Goal: Navigation & Orientation: Find specific page/section

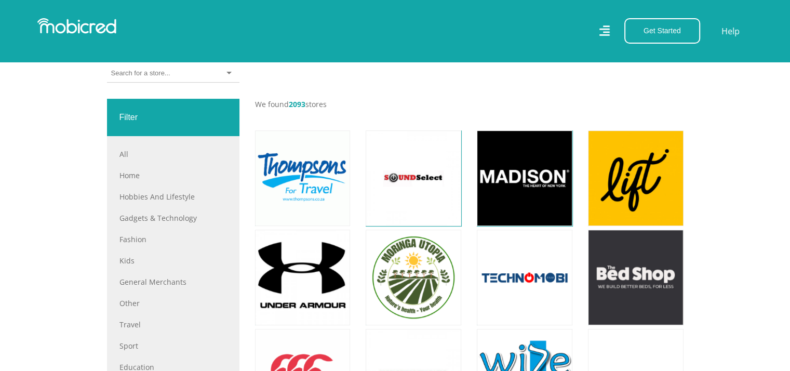
scroll to position [347, 0]
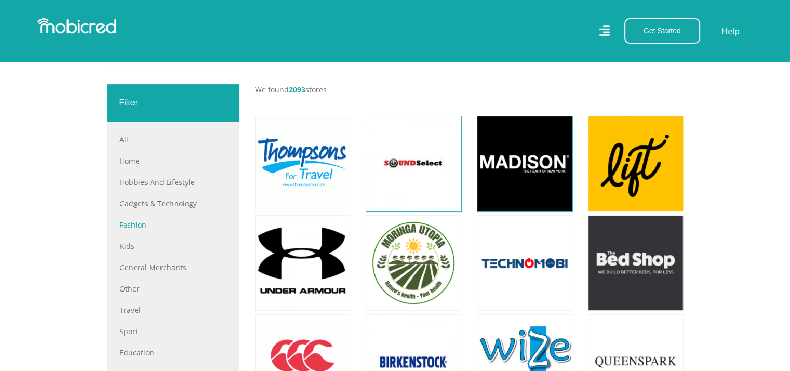
click at [134, 223] on link "Fashion" at bounding box center [173, 224] width 108 height 11
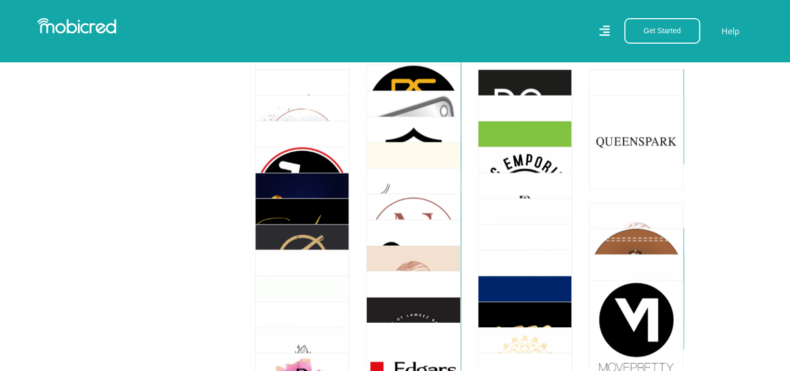
scroll to position [1800, 0]
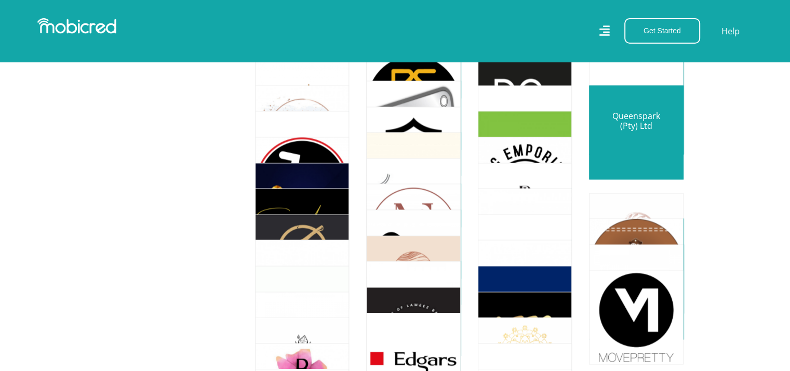
click at [636, 142] on link at bounding box center [636, 132] width 111 height 111
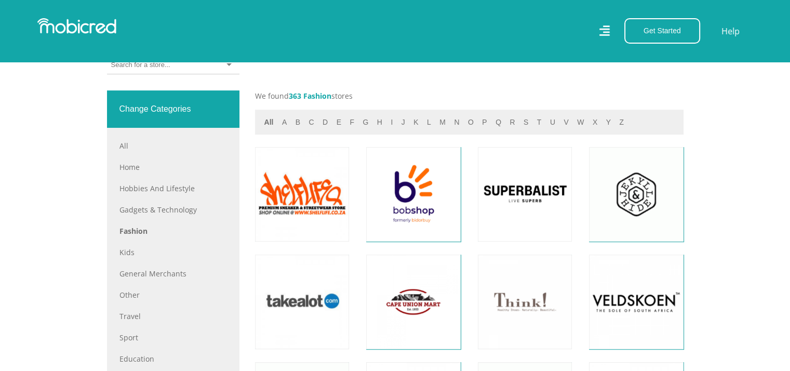
scroll to position [388, 0]
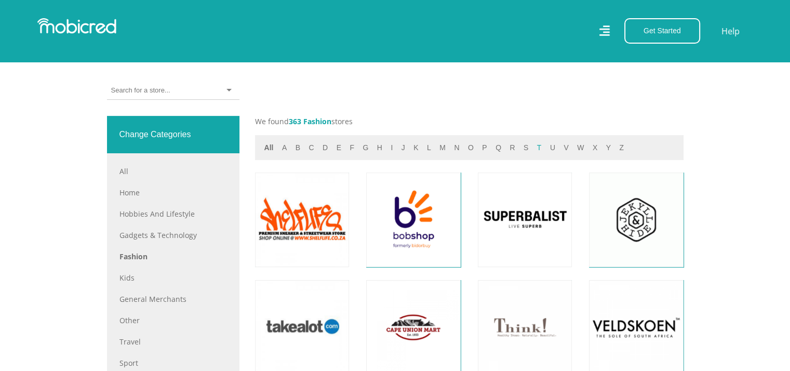
click at [534, 146] on button "t" at bounding box center [539, 148] width 11 height 12
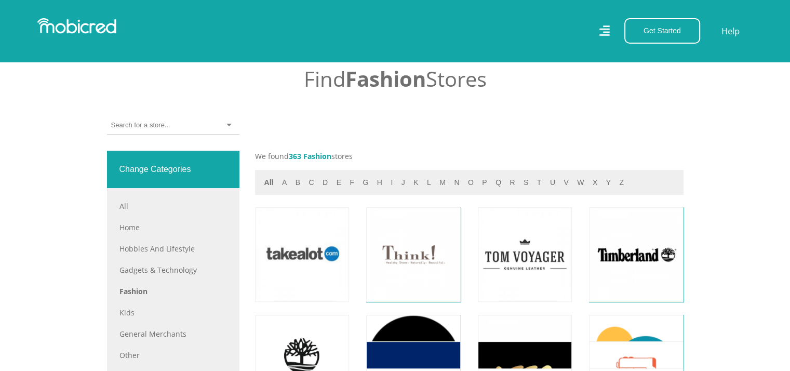
scroll to position [341, 0]
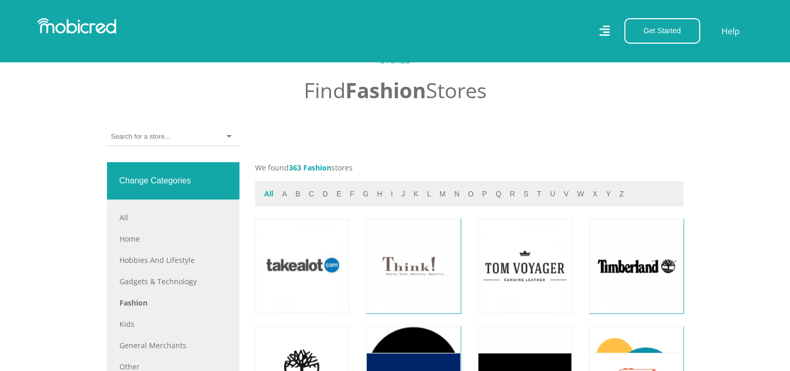
click at [272, 190] on button "All" at bounding box center [269, 194] width 16 height 12
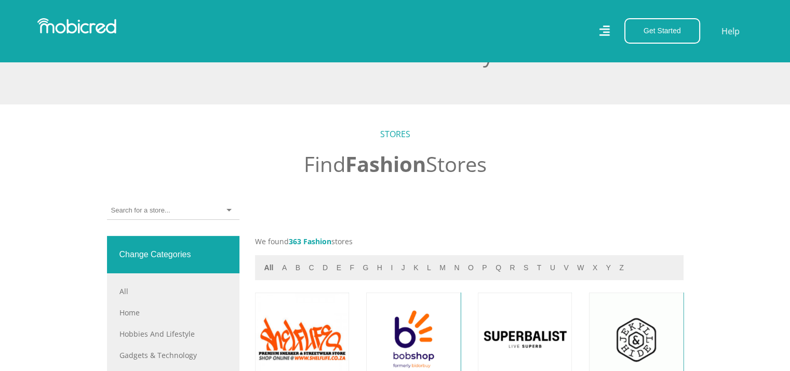
scroll to position [287, 0]
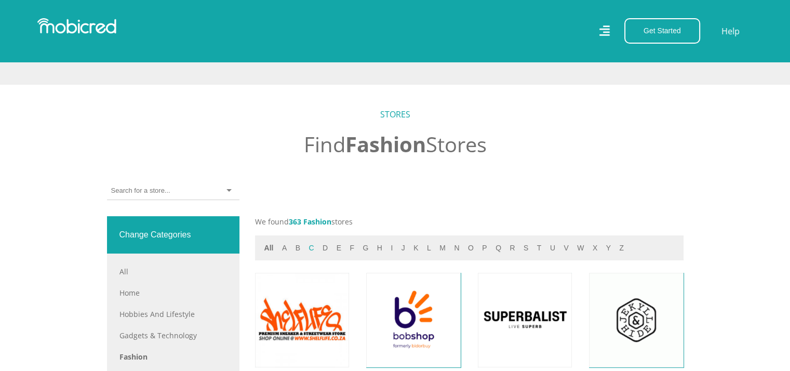
click at [296, 247] on button "b" at bounding box center [298, 248] width 11 height 12
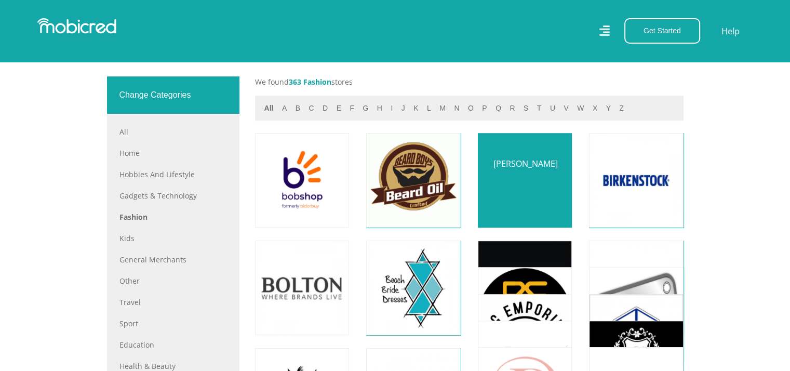
scroll to position [431, 0]
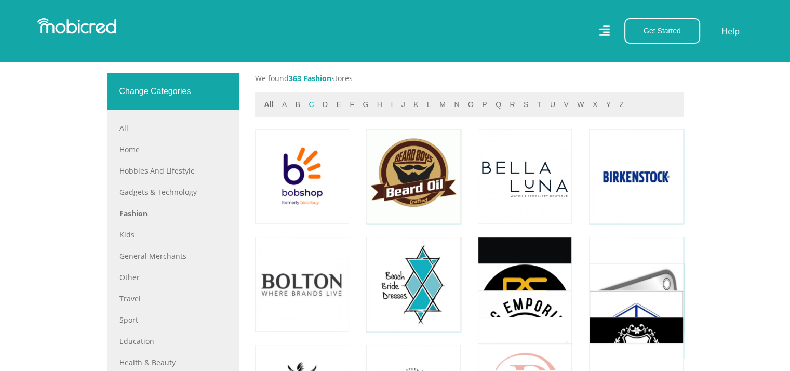
click at [308, 104] on button "c" at bounding box center [311, 105] width 11 height 12
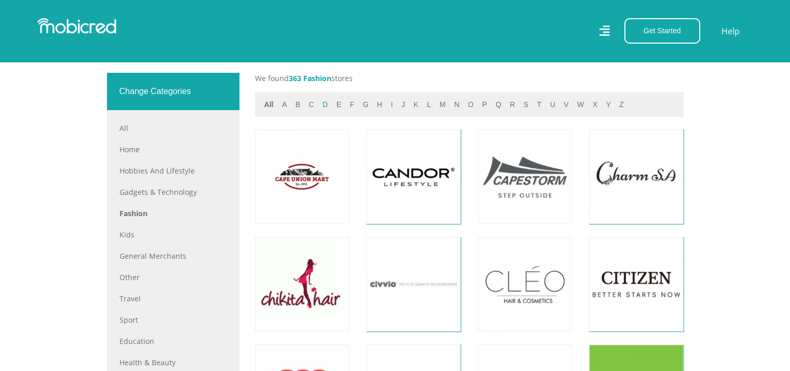
click at [320, 105] on button "d" at bounding box center [325, 105] width 11 height 12
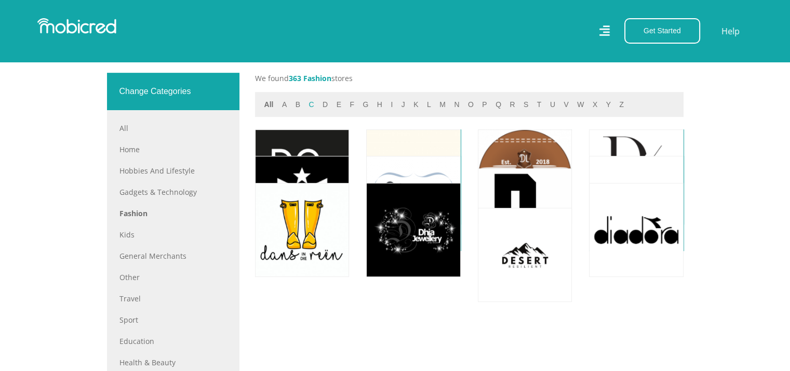
click at [308, 105] on button "c" at bounding box center [311, 105] width 11 height 12
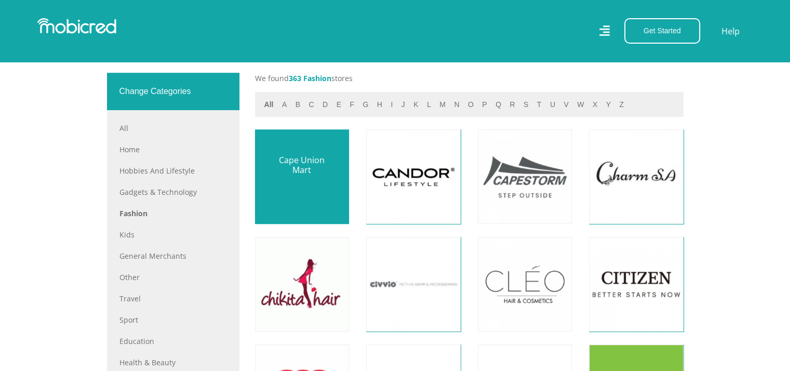
click at [300, 176] on link at bounding box center [302, 176] width 111 height 111
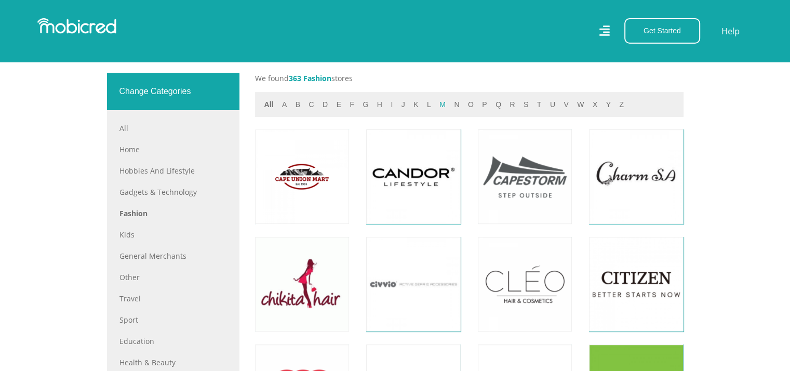
click at [436, 104] on button "m" at bounding box center [442, 105] width 12 height 12
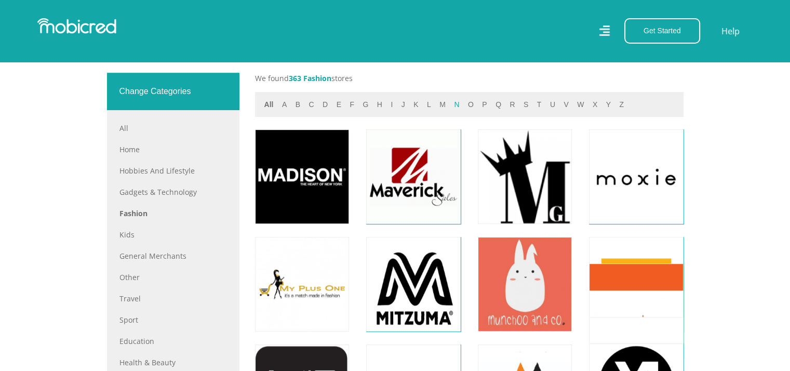
click at [451, 103] on button "n" at bounding box center [456, 105] width 11 height 12
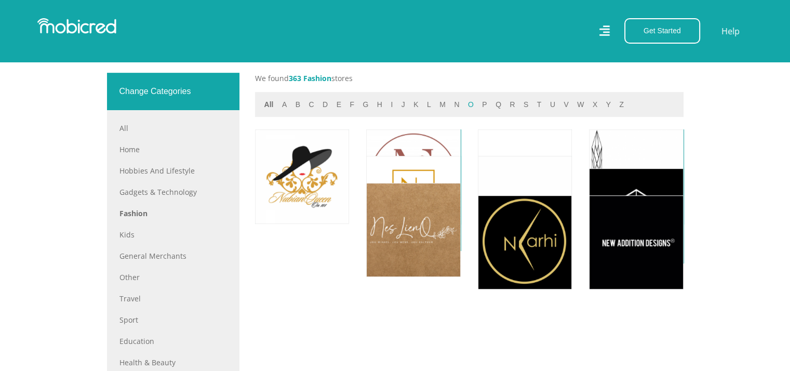
click at [465, 102] on button "o" at bounding box center [471, 105] width 12 height 12
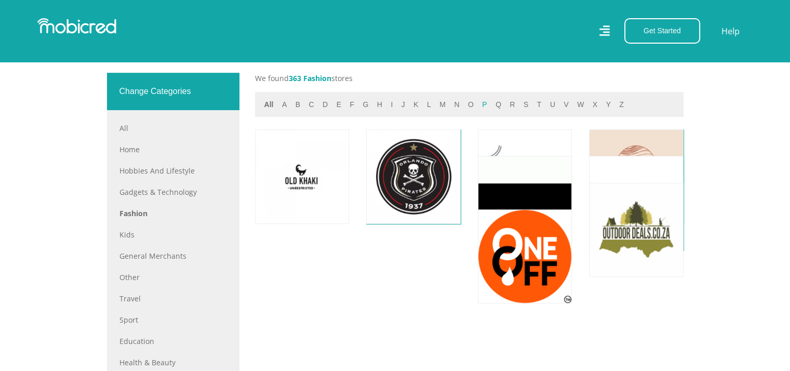
click at [479, 103] on button "p" at bounding box center [484, 105] width 11 height 12
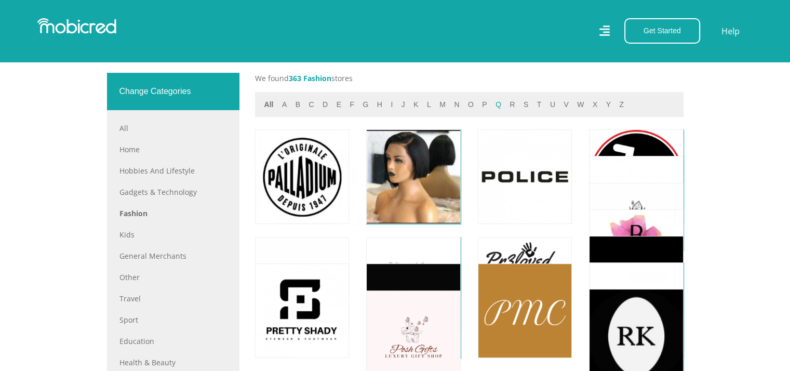
click at [494, 105] on button "q" at bounding box center [499, 105] width 12 height 12
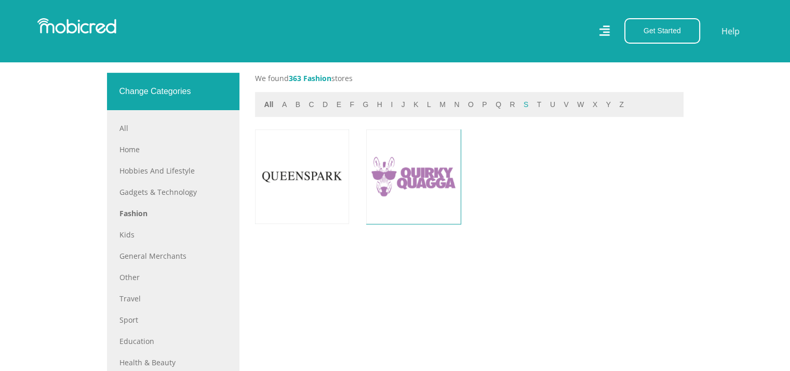
click at [521, 101] on button "s" at bounding box center [526, 105] width 11 height 12
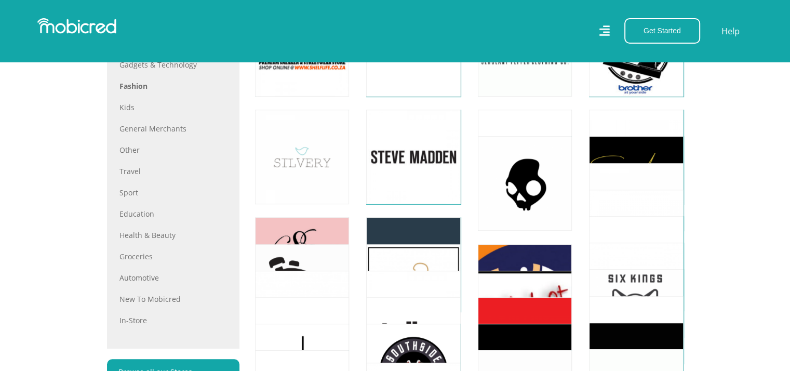
scroll to position [579, 0]
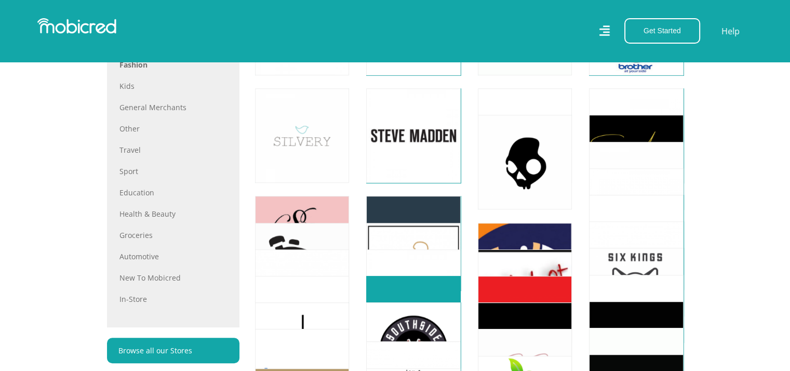
click at [384, 284] on link at bounding box center [413, 323] width 111 height 111
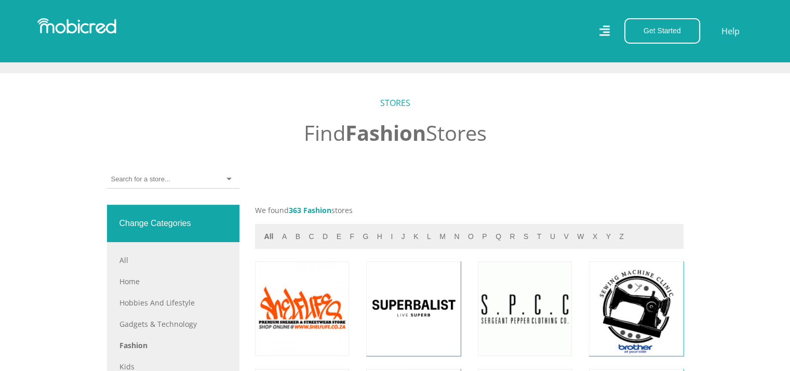
scroll to position [305, 0]
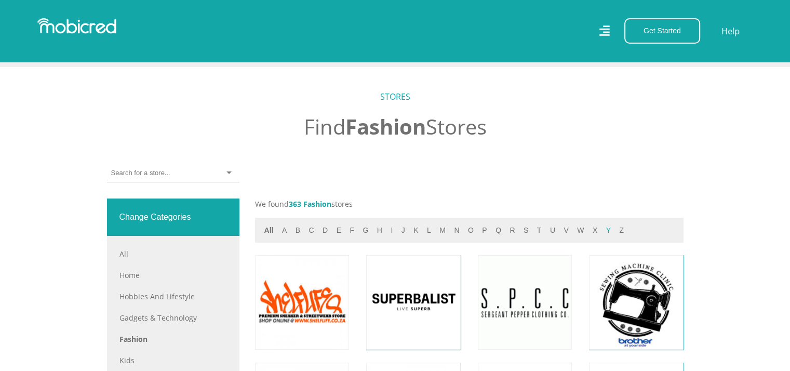
click at [603, 229] on button "y" at bounding box center [608, 230] width 11 height 12
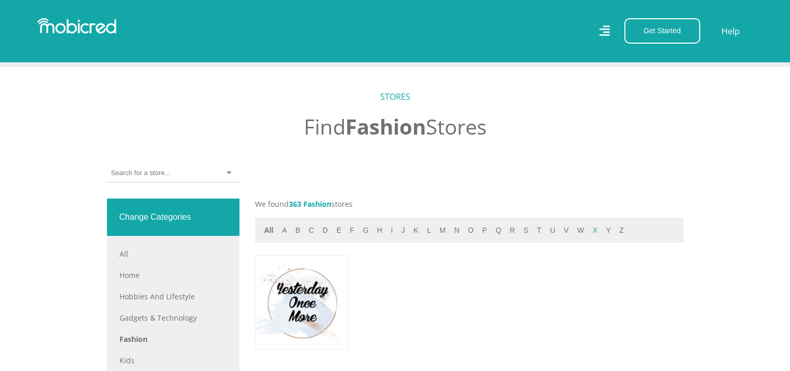
click at [590, 228] on button "x" at bounding box center [595, 230] width 11 height 12
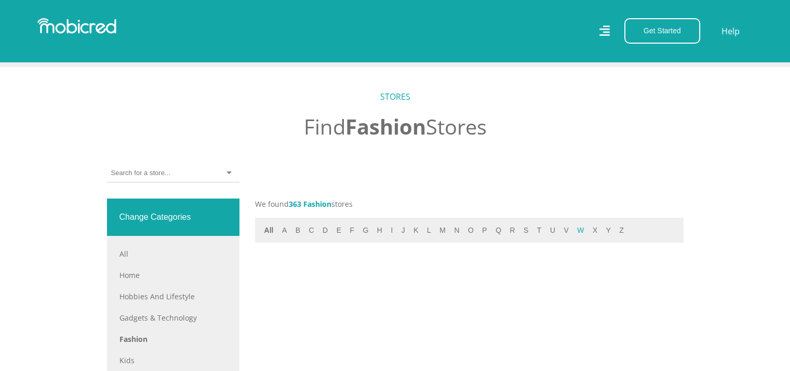
click at [574, 228] on button "w" at bounding box center [580, 230] width 13 height 12
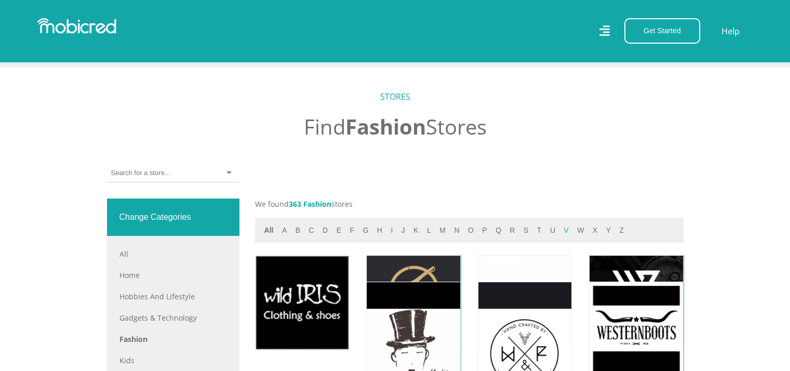
click at [561, 230] on button "v" at bounding box center [566, 230] width 11 height 12
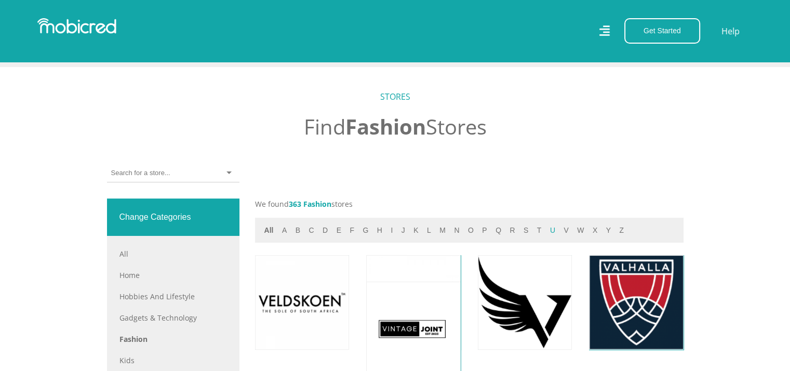
click at [547, 230] on button "u" at bounding box center [552, 230] width 11 height 12
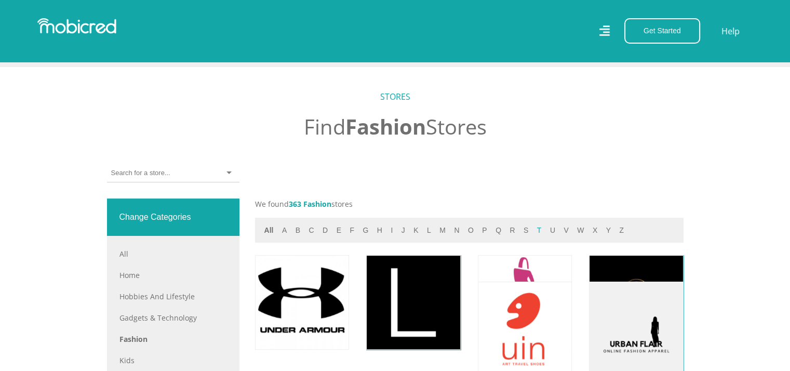
click at [534, 228] on button "t" at bounding box center [539, 230] width 11 height 12
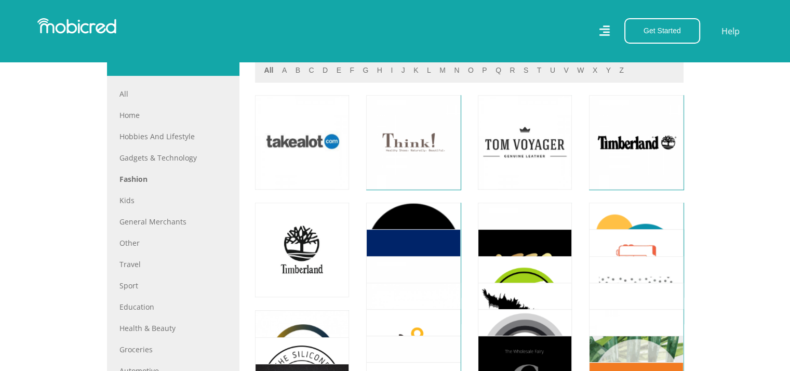
scroll to position [448, 0]
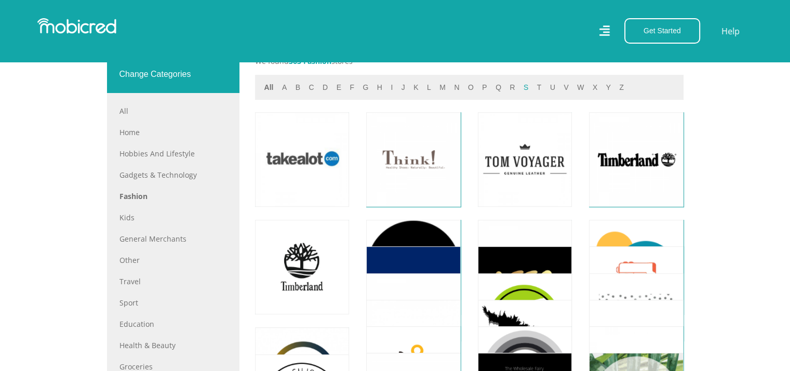
click at [521, 86] on button "s" at bounding box center [526, 88] width 11 height 12
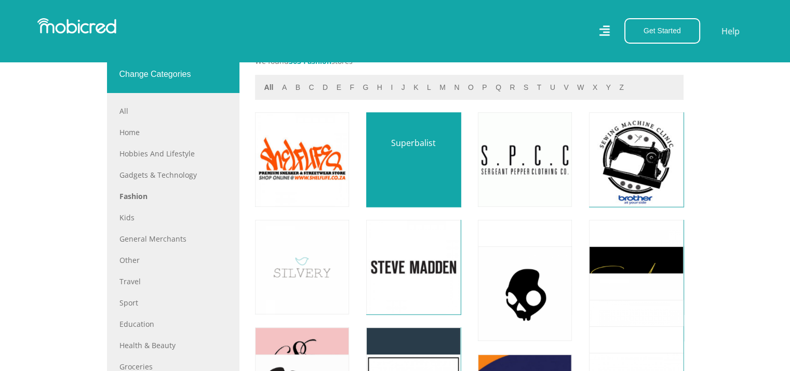
click at [407, 156] on link at bounding box center [413, 159] width 111 height 111
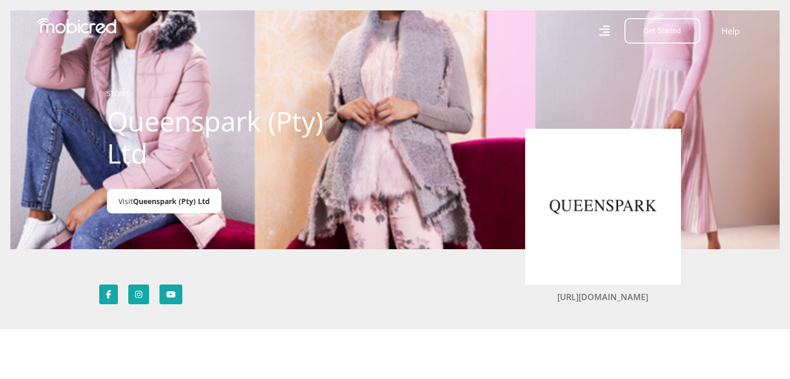
click at [143, 200] on span "Queenspark (Pty) Ltd" at bounding box center [171, 201] width 77 height 10
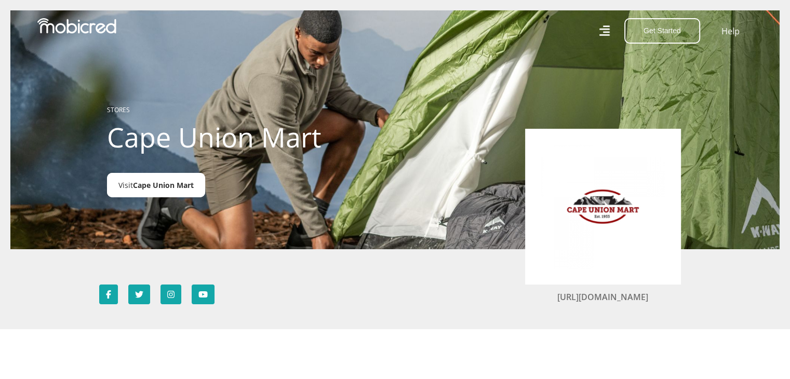
click at [150, 185] on span "Cape Union Mart" at bounding box center [163, 185] width 61 height 10
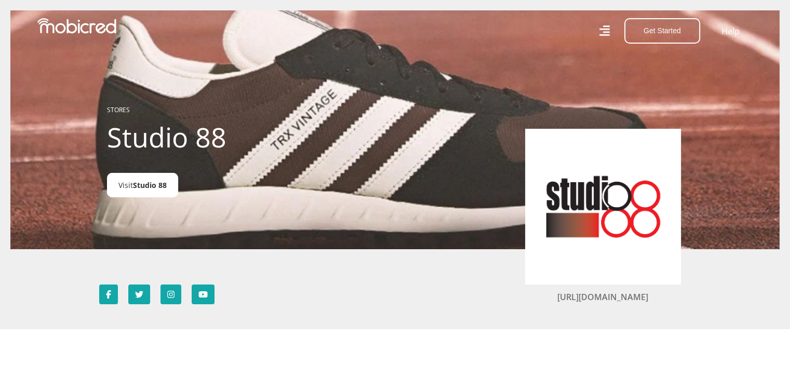
click at [145, 187] on span "Studio 88" at bounding box center [150, 185] width 34 height 10
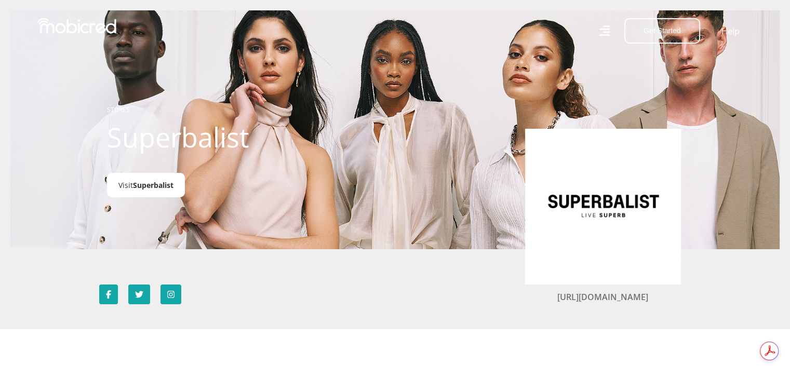
click at [157, 189] on span "Superbalist" at bounding box center [153, 185] width 41 height 10
